Goal: Task Accomplishment & Management: Manage account settings

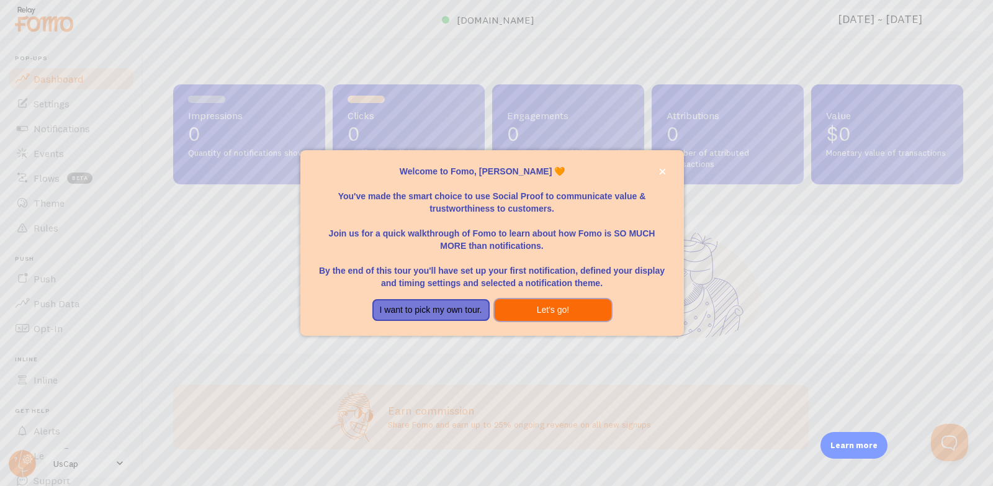
click at [541, 311] on button "Let's go!" at bounding box center [553, 310] width 117 height 22
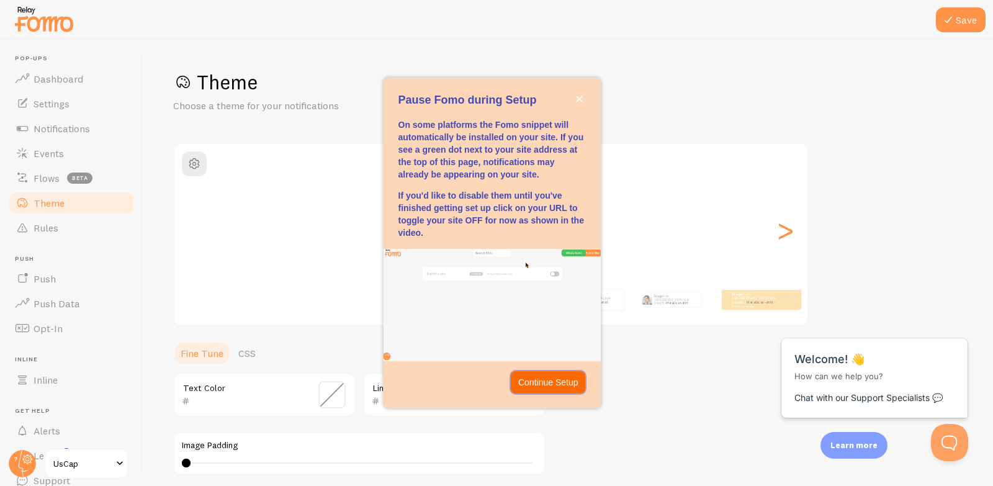
click at [536, 382] on p "Continue Setup" at bounding box center [548, 382] width 60 height 12
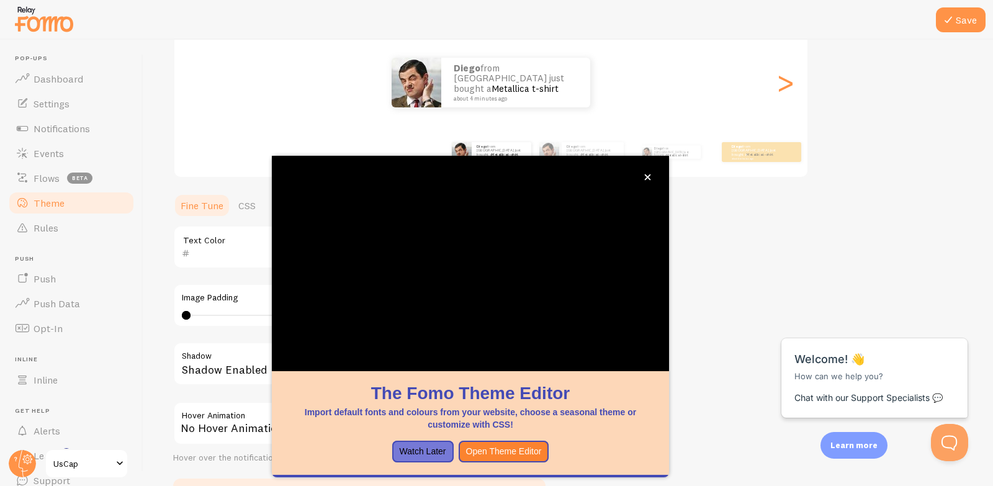
scroll to position [152, 0]
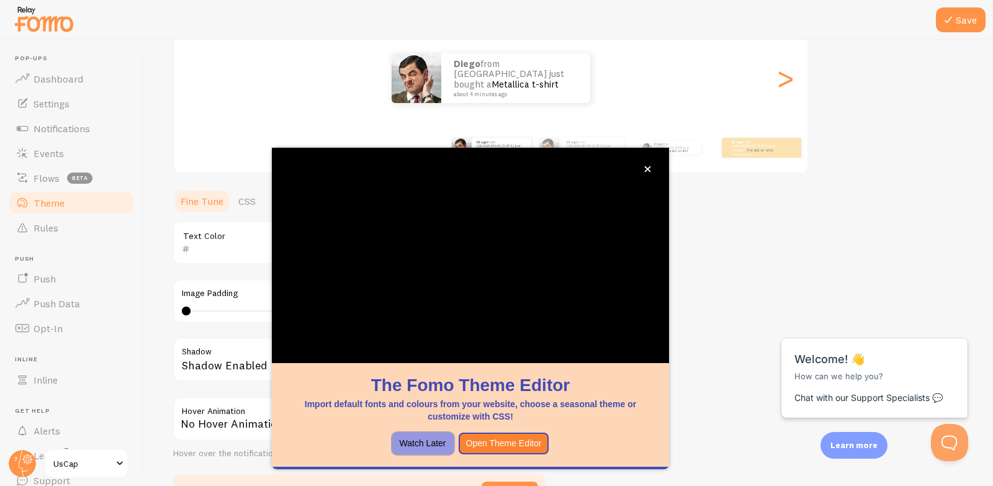
click at [437, 439] on button "Watch Later" at bounding box center [422, 444] width 61 height 22
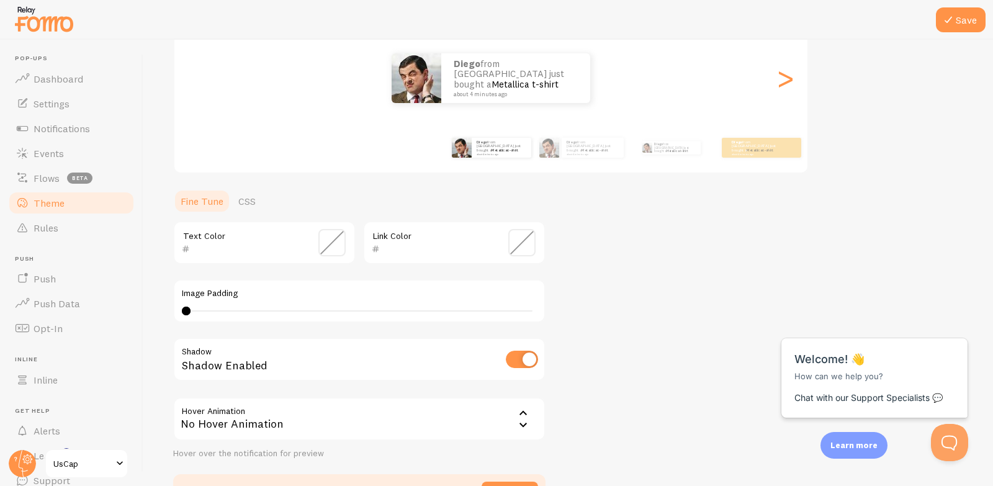
drag, startPoint x: 210, startPoint y: 304, endPoint x: 230, endPoint y: 311, distance: 21.6
click at [230, 311] on div "Image Padding 0 0 - undefined" at bounding box center [359, 300] width 372 height 43
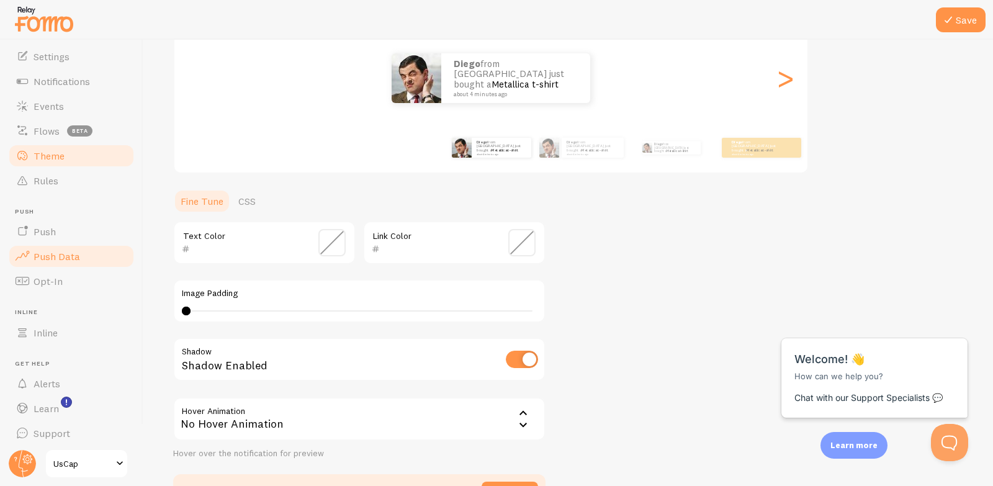
scroll to position [52, 0]
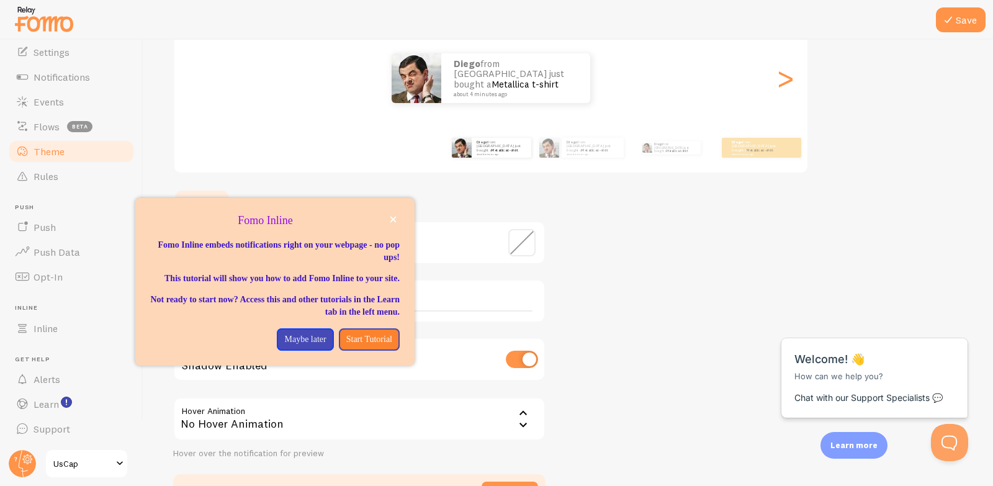
click at [118, 468] on span at bounding box center [119, 463] width 15 height 15
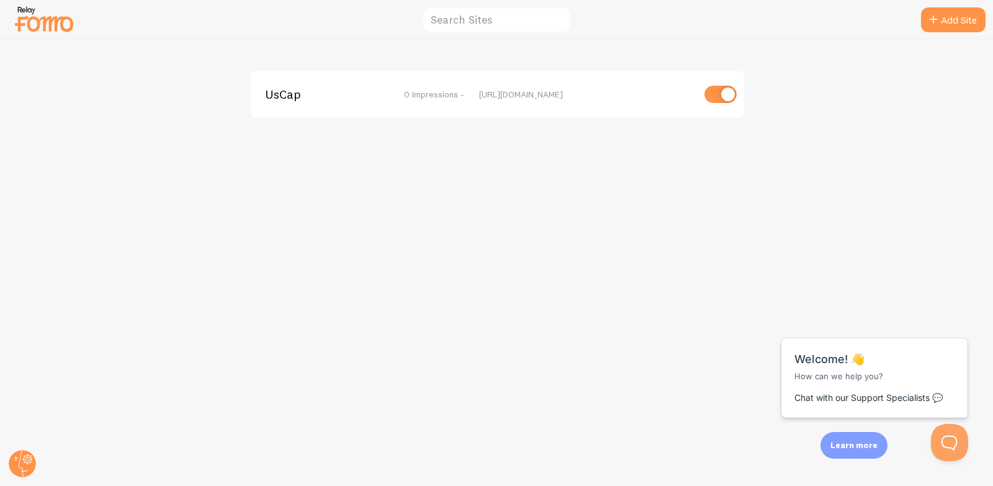
click at [30, 18] on img at bounding box center [44, 19] width 62 height 32
click at [17, 461] on circle at bounding box center [22, 463] width 27 height 27
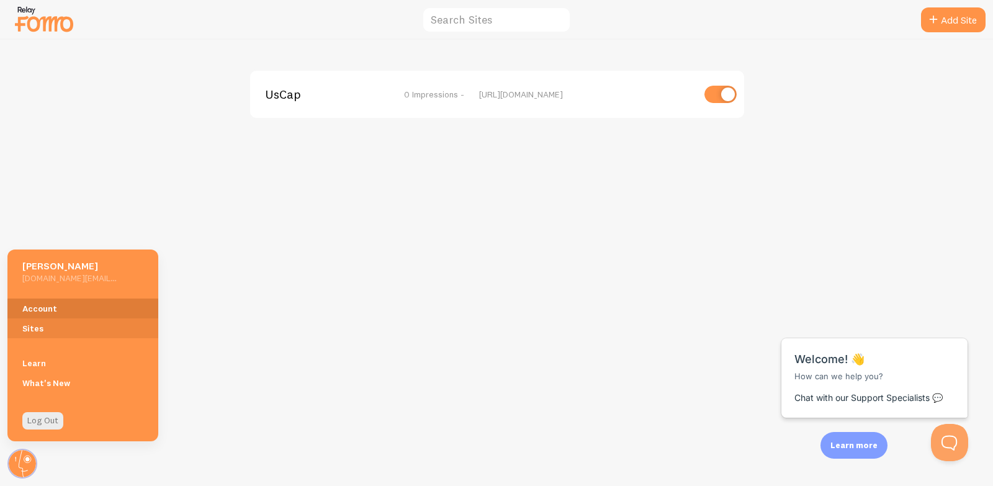
click at [61, 305] on link "Account" at bounding box center [82, 309] width 151 height 20
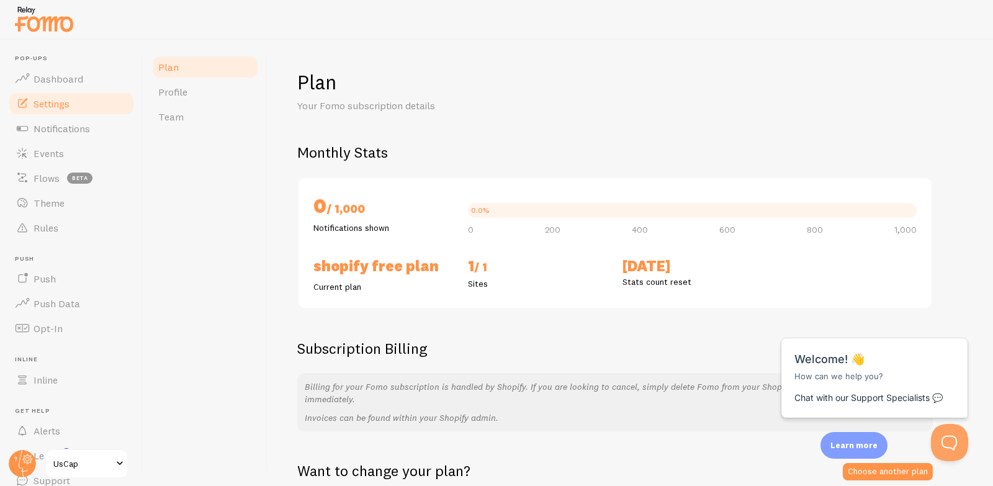
click at [61, 109] on span "Settings" at bounding box center [52, 103] width 36 height 12
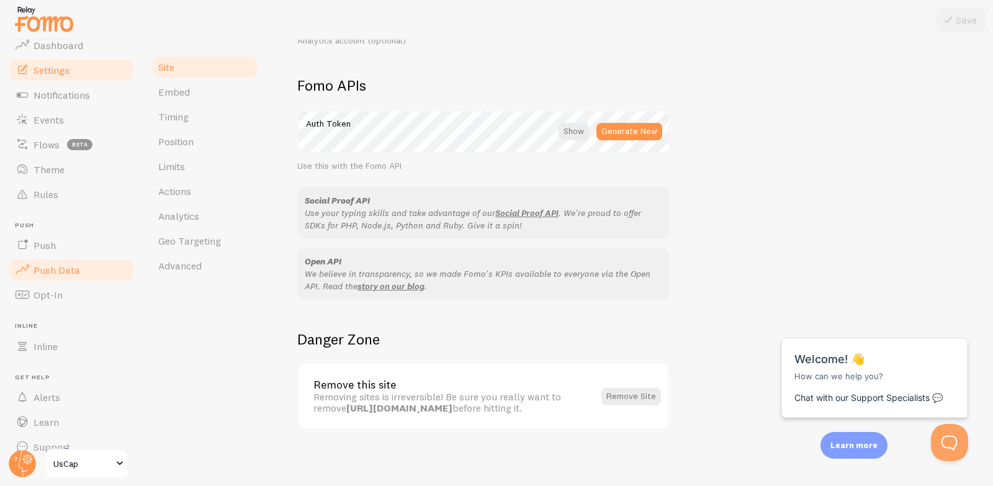
scroll to position [52, 0]
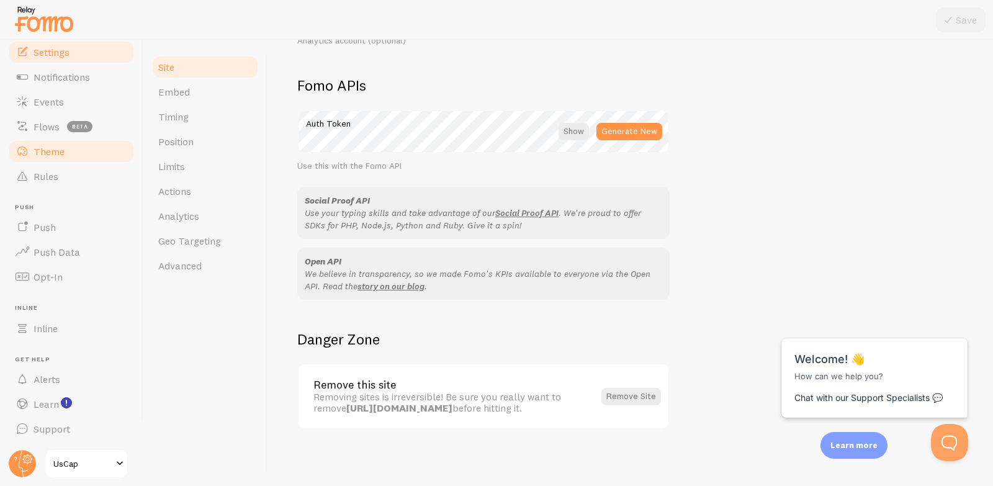
click at [35, 145] on span "Theme" at bounding box center [49, 151] width 31 height 12
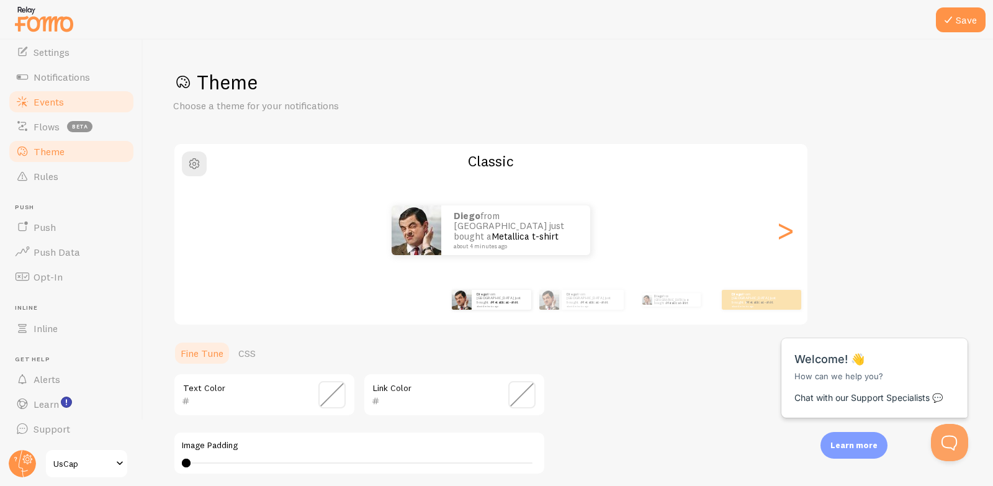
click at [64, 102] on link "Events" at bounding box center [71, 101] width 128 height 25
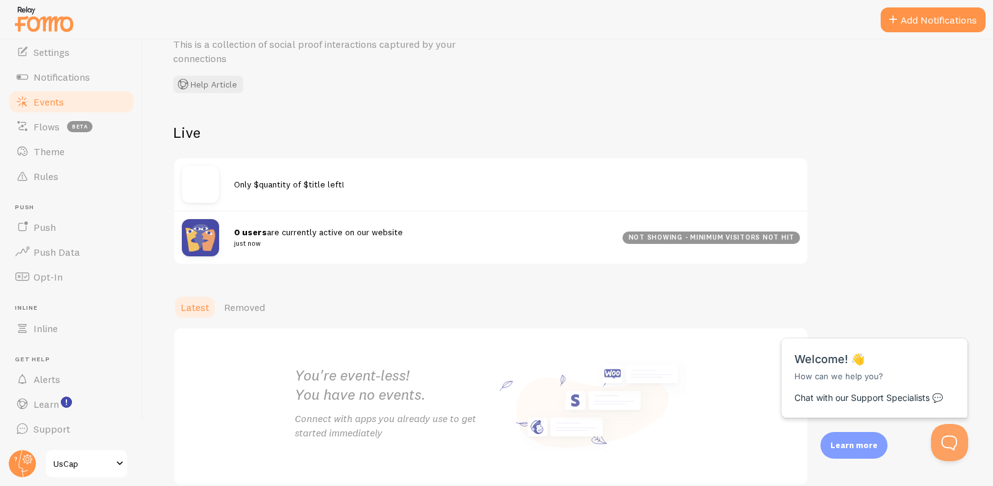
scroll to position [121, 0]
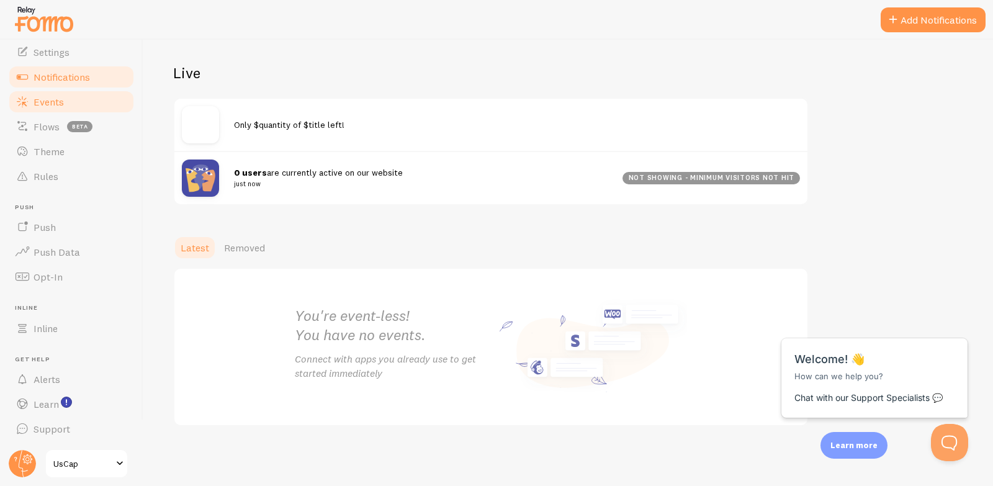
click at [61, 76] on span "Notifications" at bounding box center [62, 77] width 56 height 12
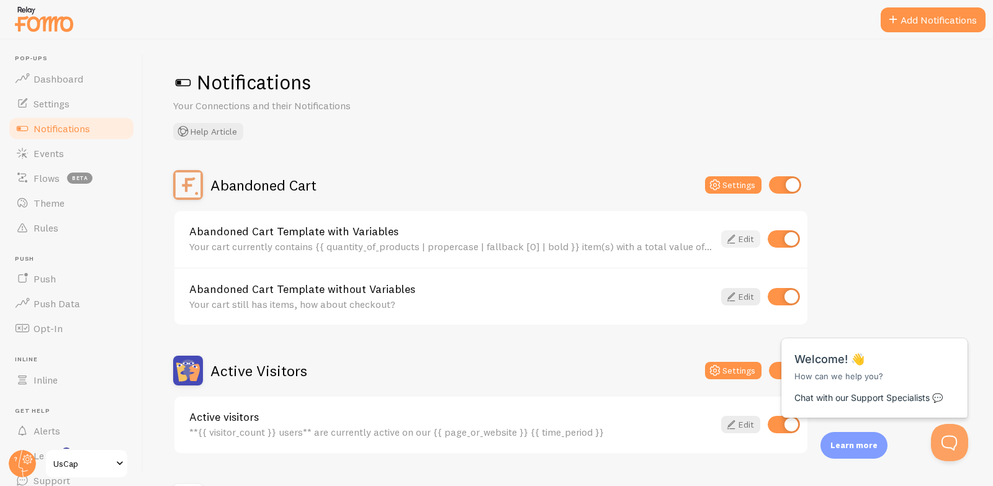
click at [739, 233] on link "Edit" at bounding box center [740, 238] width 39 height 17
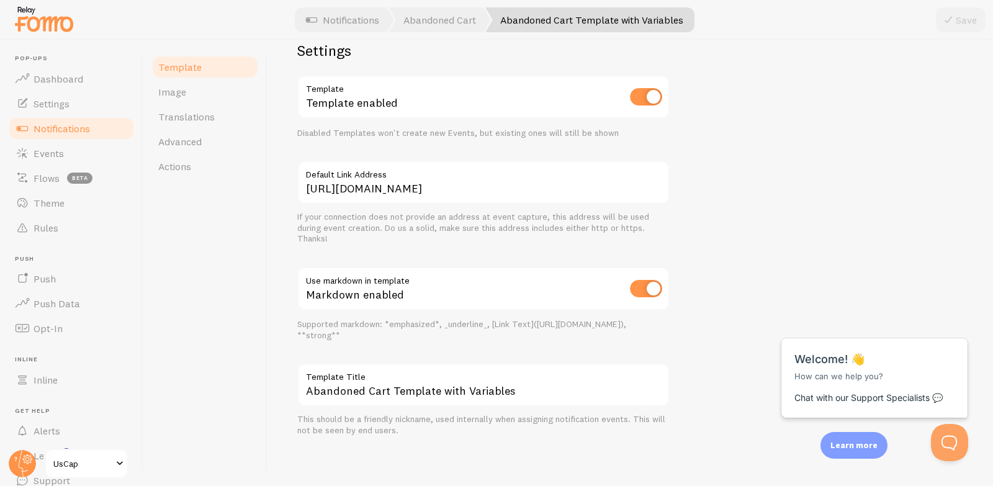
scroll to position [441, 0]
click at [62, 228] on link "Rules" at bounding box center [71, 227] width 128 height 25
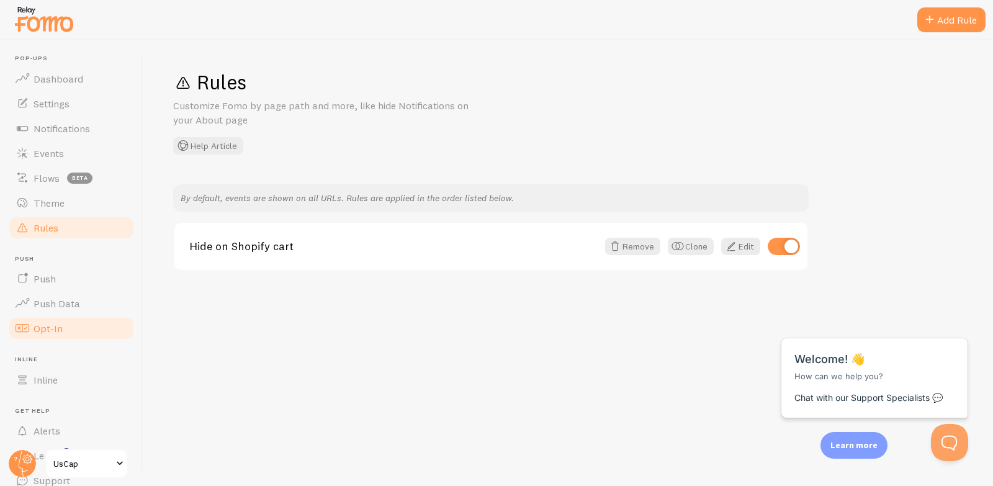
click at [61, 336] on link "Opt-In" at bounding box center [71, 328] width 128 height 25
